Goal: Information Seeking & Learning: Learn about a topic

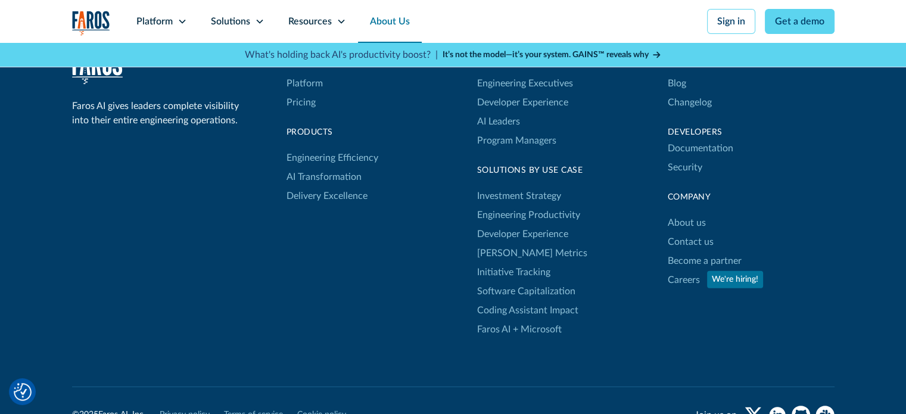
scroll to position [3393, 0]
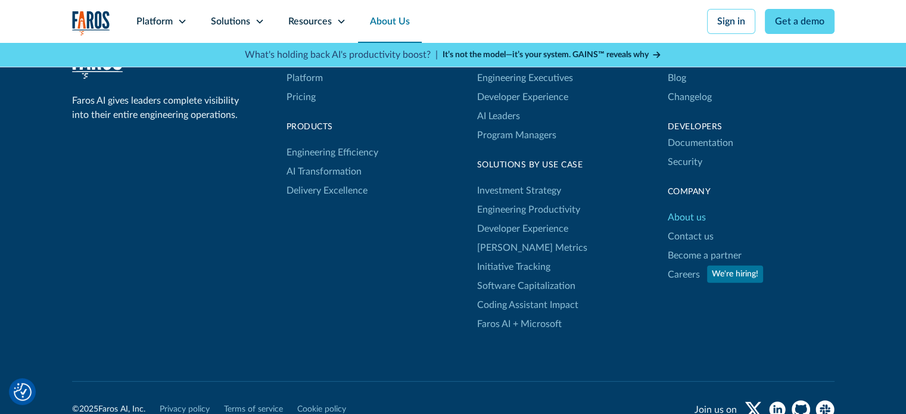
click at [696, 217] on link "About us" at bounding box center [687, 217] width 38 height 19
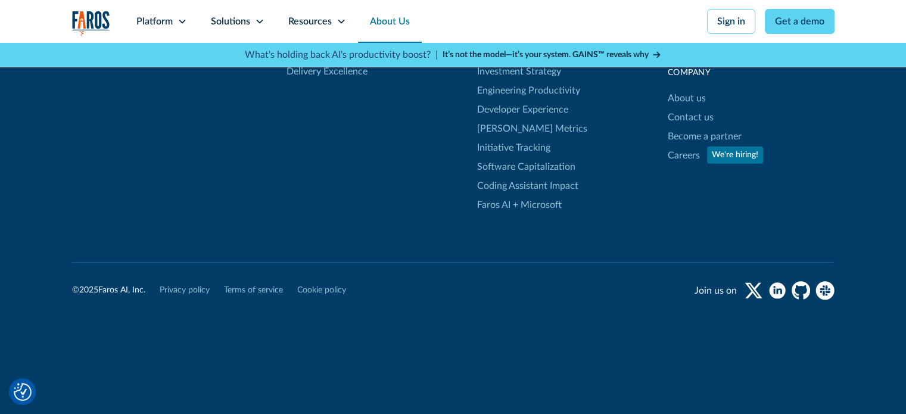
scroll to position [3333, 0]
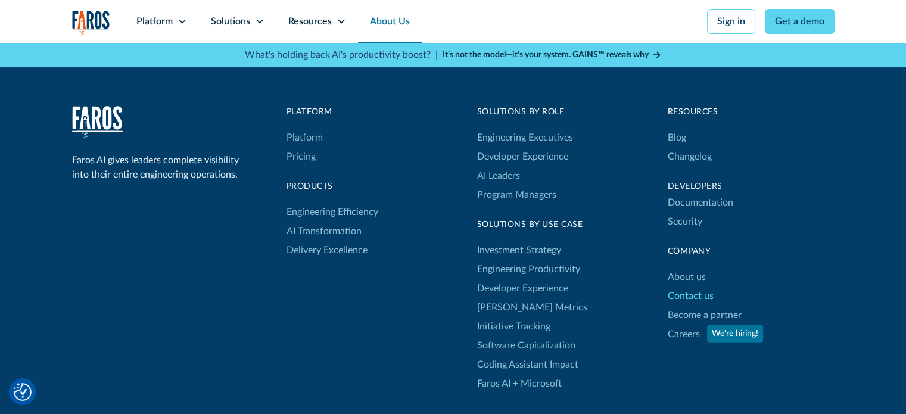
click at [692, 296] on link "Contact us" at bounding box center [691, 296] width 46 height 19
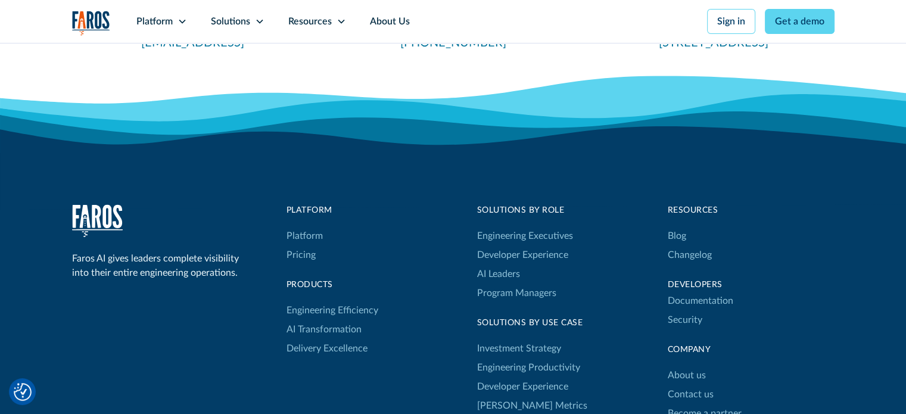
scroll to position [715, 0]
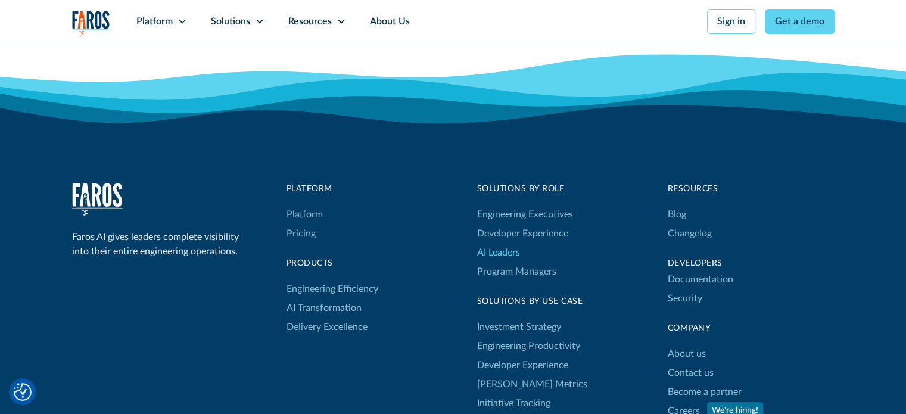
click at [502, 254] on link "AI Leaders" at bounding box center [498, 252] width 43 height 19
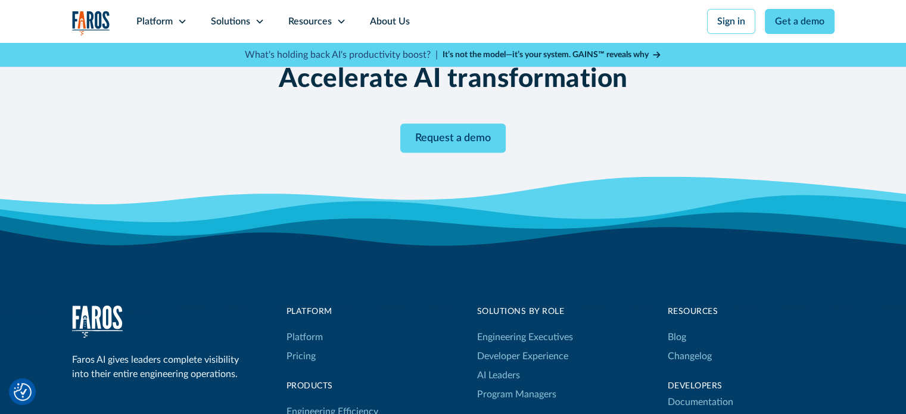
scroll to position [2443, 0]
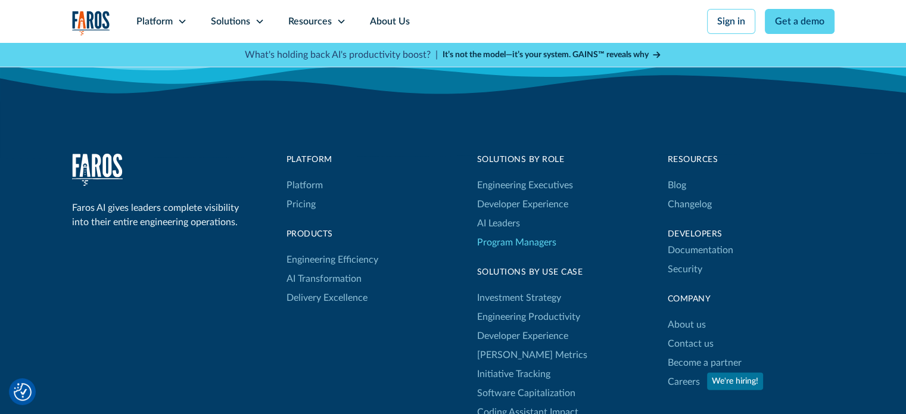
click at [486, 237] on link "Program Managers" at bounding box center [525, 242] width 96 height 19
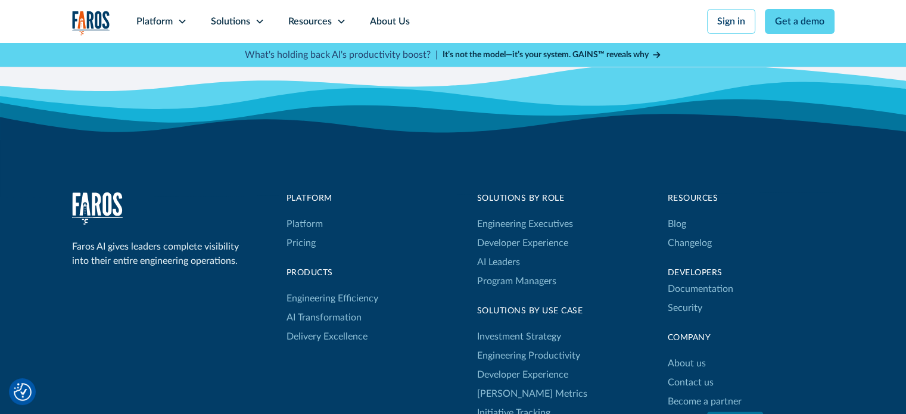
scroll to position [2359, 0]
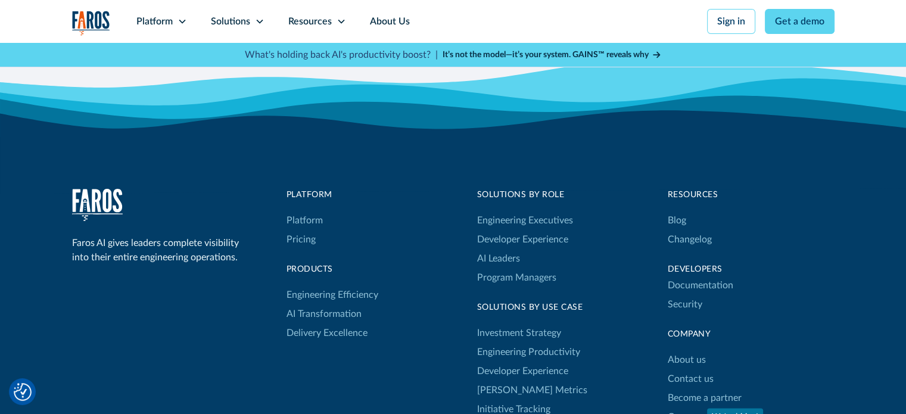
click at [830, 301] on div "Documentation Security" at bounding box center [751, 295] width 167 height 38
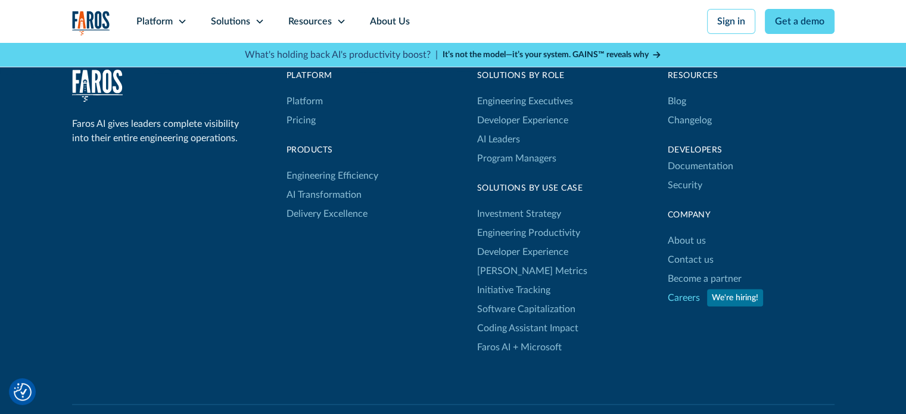
click at [682, 293] on link "Careers" at bounding box center [684, 297] width 32 height 19
click at [674, 294] on link "Careers" at bounding box center [684, 297] width 32 height 19
click at [310, 116] on link "Pricing" at bounding box center [301, 120] width 29 height 19
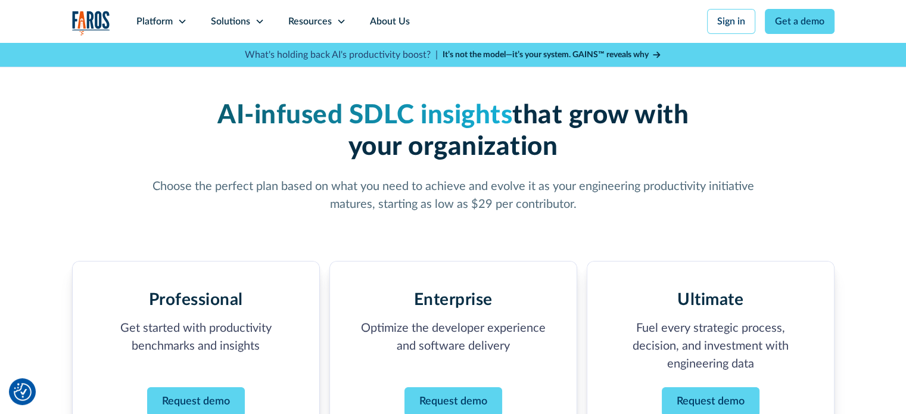
click at [160, 346] on p "Get started with productivity benchmarks and insights ‍" at bounding box center [195, 346] width 189 height 54
click at [0, 0] on div at bounding box center [0, 0] width 0 height 0
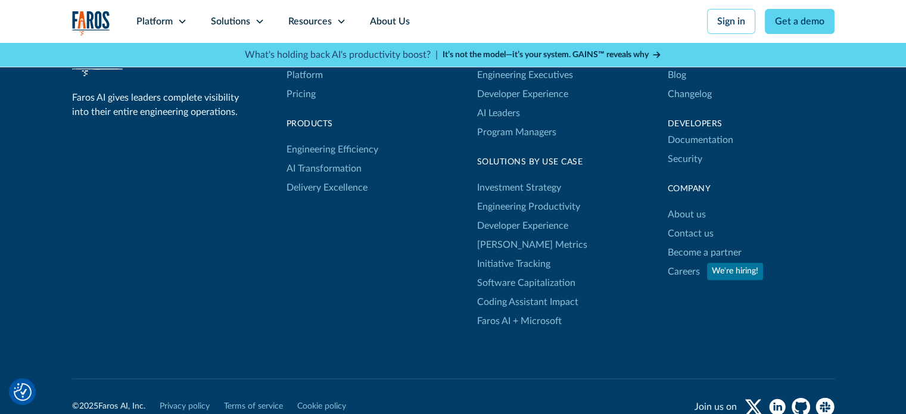
scroll to position [1486, 0]
